Goal: Task Accomplishment & Management: Use online tool/utility

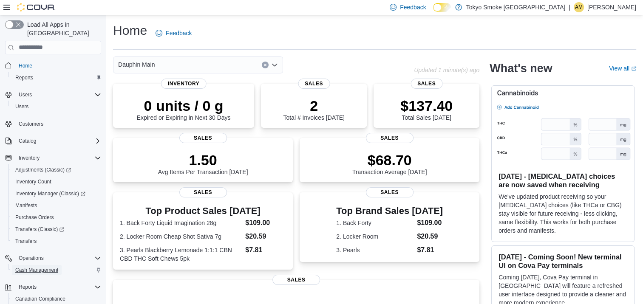
click at [42, 267] on span "Cash Management" at bounding box center [36, 270] width 43 height 7
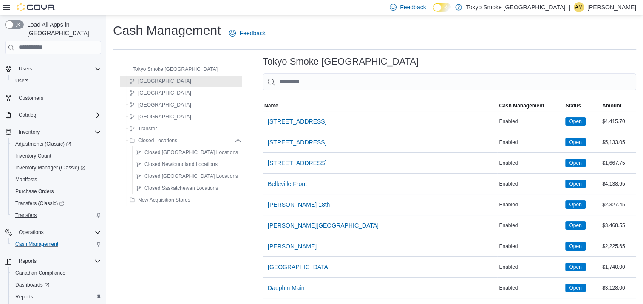
scroll to position [53, 0]
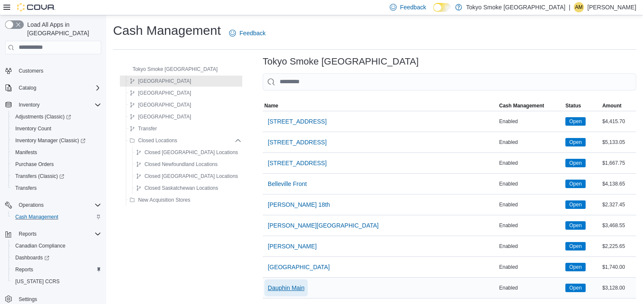
click at [270, 289] on span "Dauphin Main" at bounding box center [286, 288] width 37 height 9
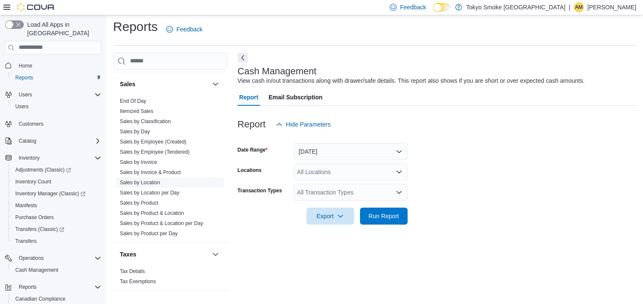
scroll to position [512, 0]
drag, startPoint x: 141, startPoint y: 179, endPoint x: 225, endPoint y: 185, distance: 83.6
click at [141, 180] on link "Sales by Location" at bounding box center [140, 183] width 40 height 6
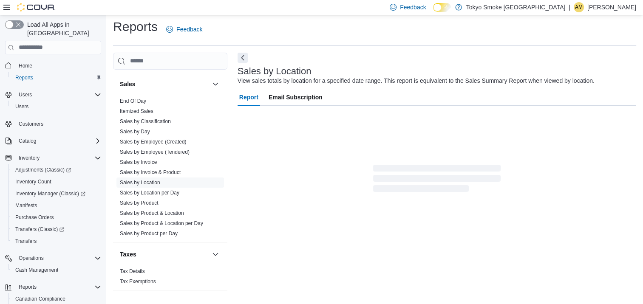
scroll to position [20, 0]
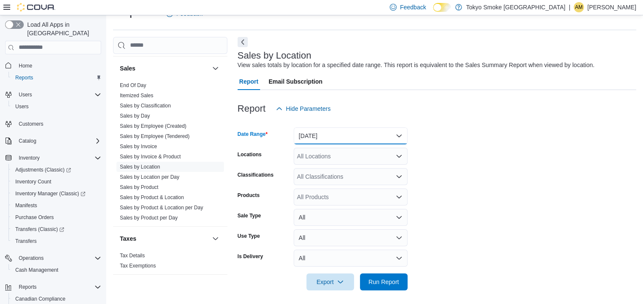
click at [335, 138] on button "[DATE]" at bounding box center [351, 136] width 114 height 17
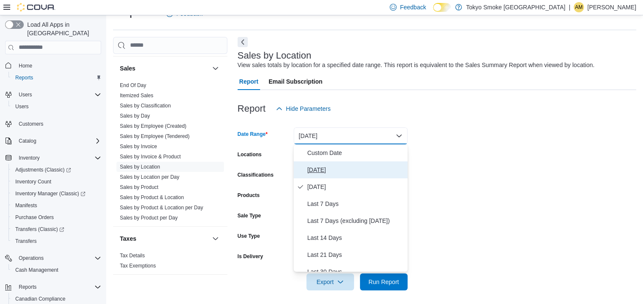
click at [321, 168] on span "[DATE]" at bounding box center [355, 170] width 97 height 10
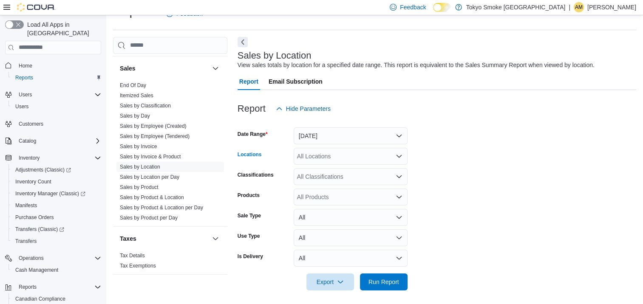
click at [355, 154] on div "All Locations" at bounding box center [351, 156] width 114 height 17
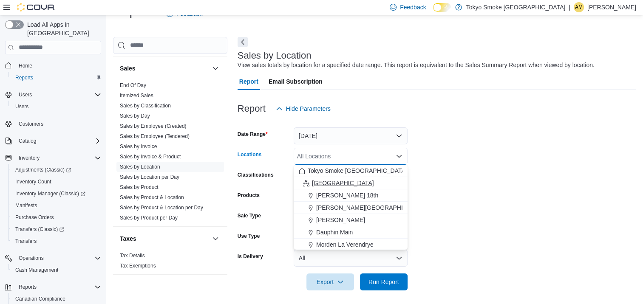
click at [335, 179] on span "[GEOGRAPHIC_DATA]" at bounding box center [343, 183] width 62 height 9
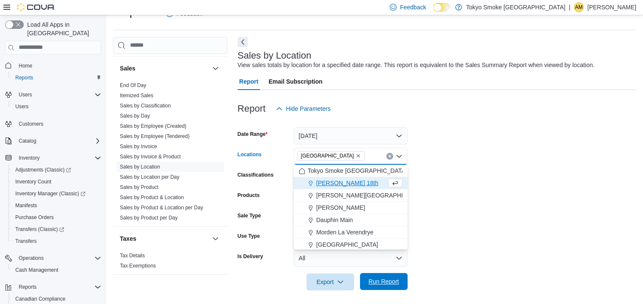
click at [390, 276] on span "Run Report" at bounding box center [383, 281] width 37 height 17
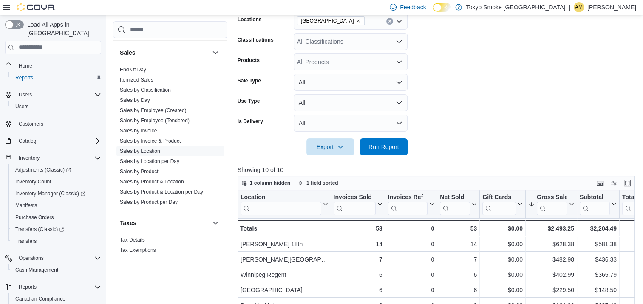
scroll to position [106, 0]
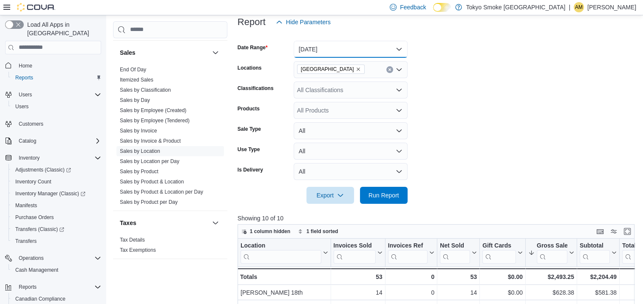
click at [368, 53] on button "[DATE]" at bounding box center [351, 49] width 114 height 17
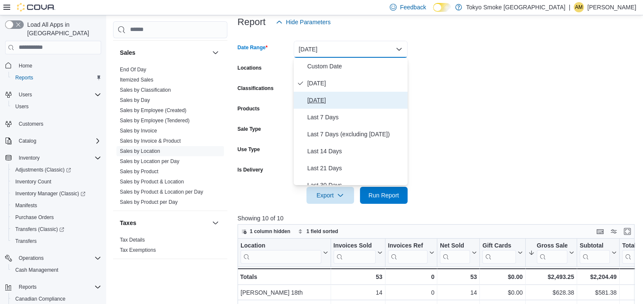
click at [313, 100] on span "[DATE]" at bounding box center [355, 100] width 97 height 10
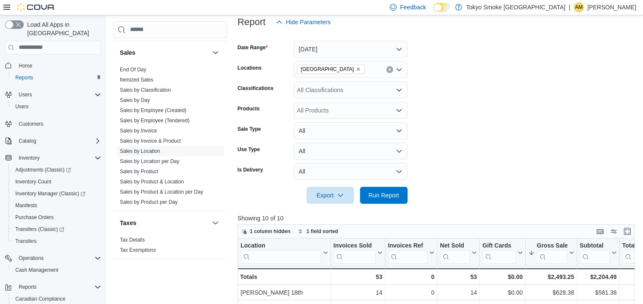
click at [384, 185] on div at bounding box center [438, 183] width 401 height 7
click at [386, 190] on span "Run Report" at bounding box center [383, 195] width 37 height 17
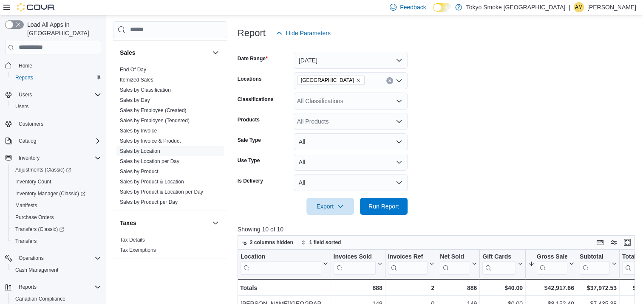
scroll to position [21, 0]
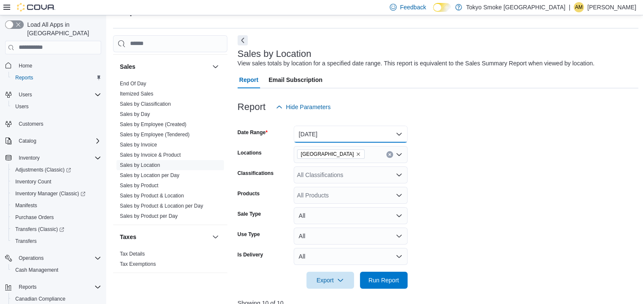
click at [380, 131] on button "[DATE]" at bounding box center [351, 134] width 114 height 17
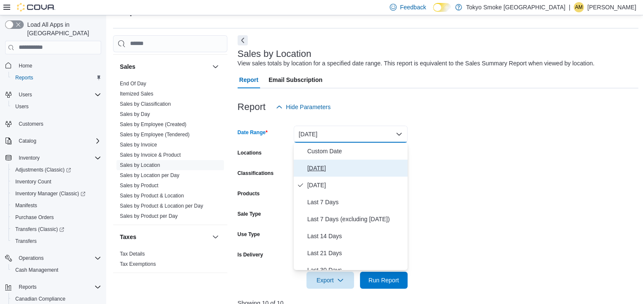
click at [322, 163] on span "[DATE]" at bounding box center [355, 168] width 97 height 10
